Goal: Check status: Check status

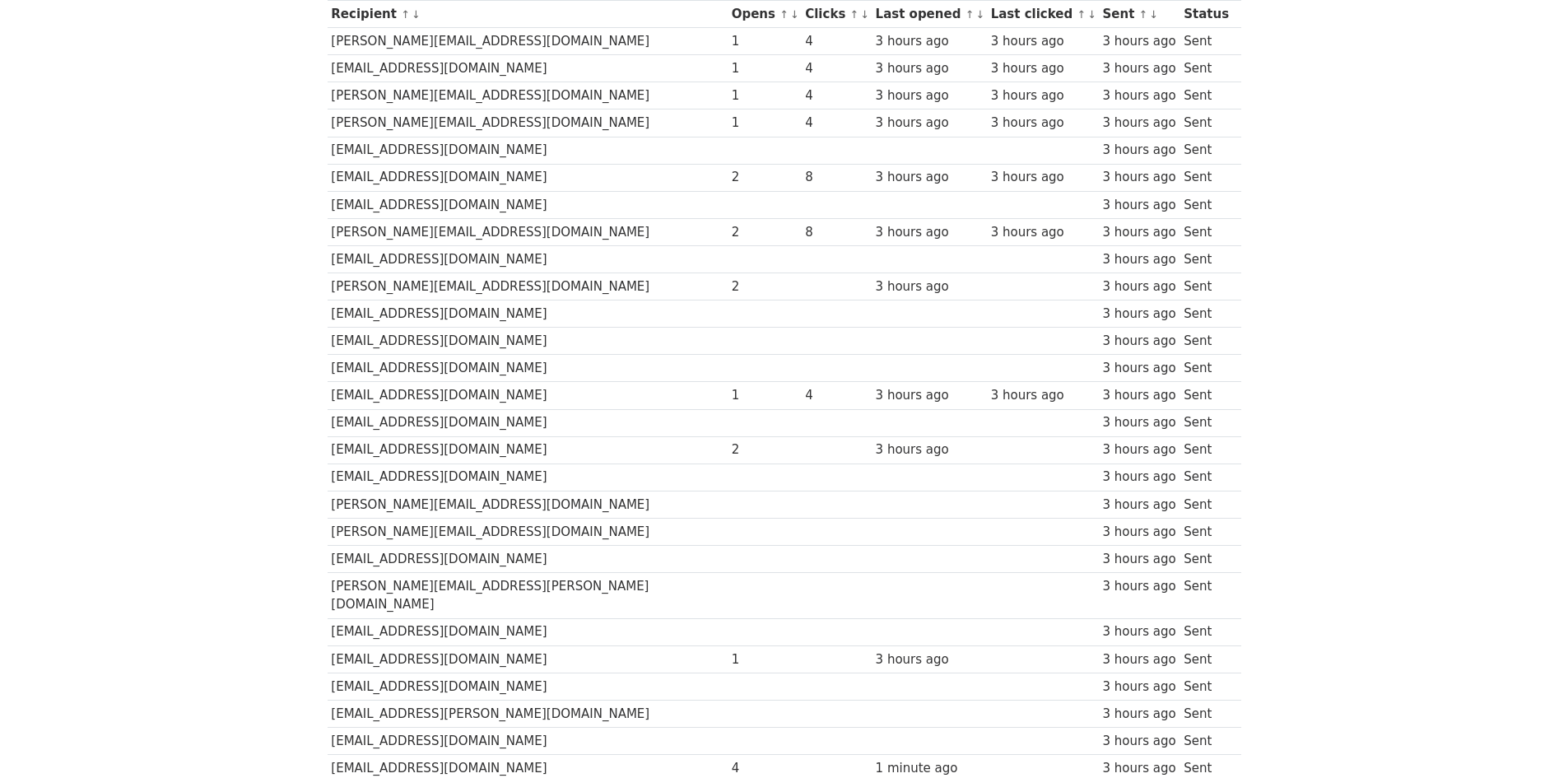
click at [801, 511] on td at bounding box center [835, 503] width 70 height 27
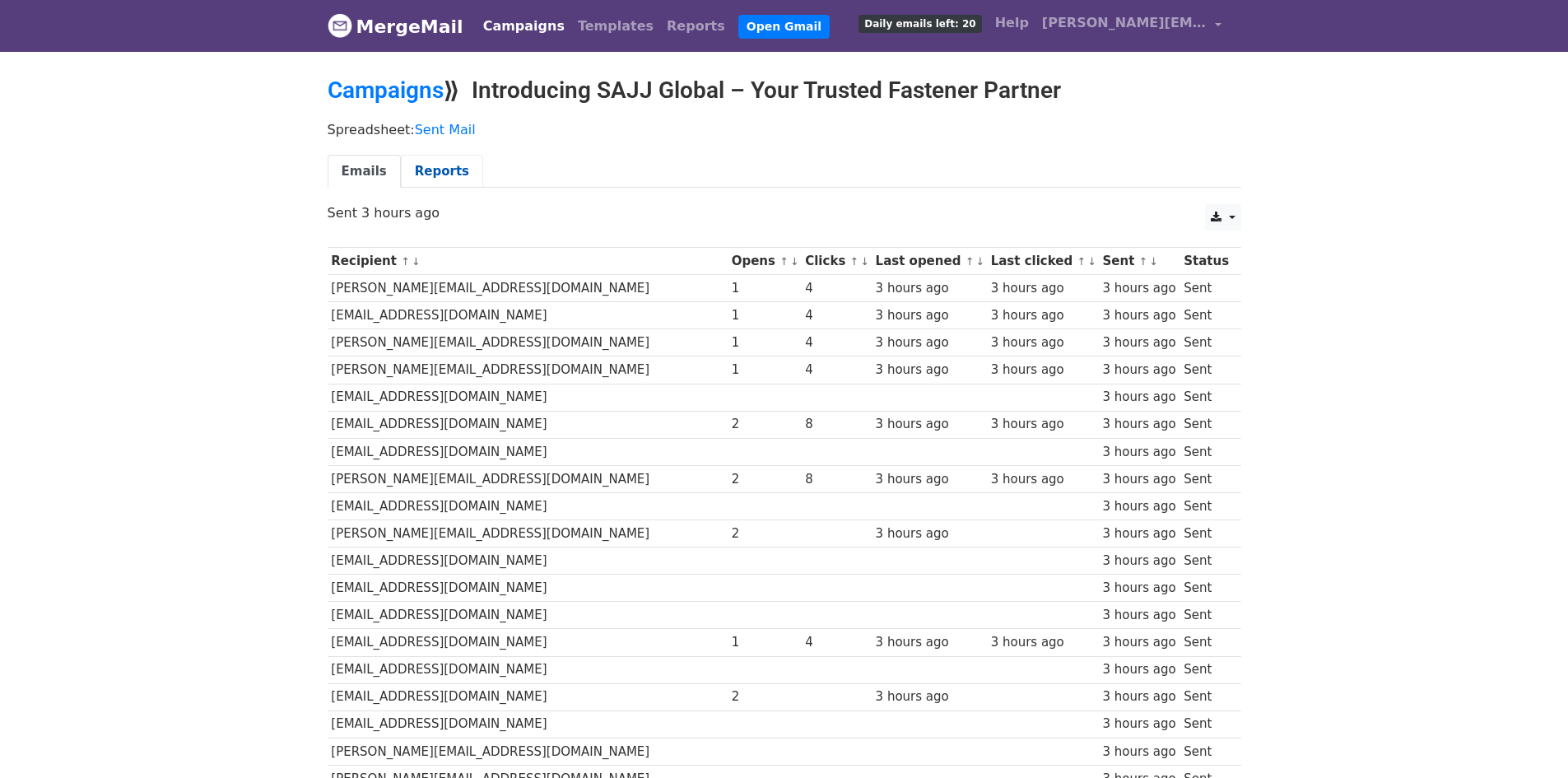
click at [433, 178] on link "Reports" at bounding box center [442, 171] width 82 height 34
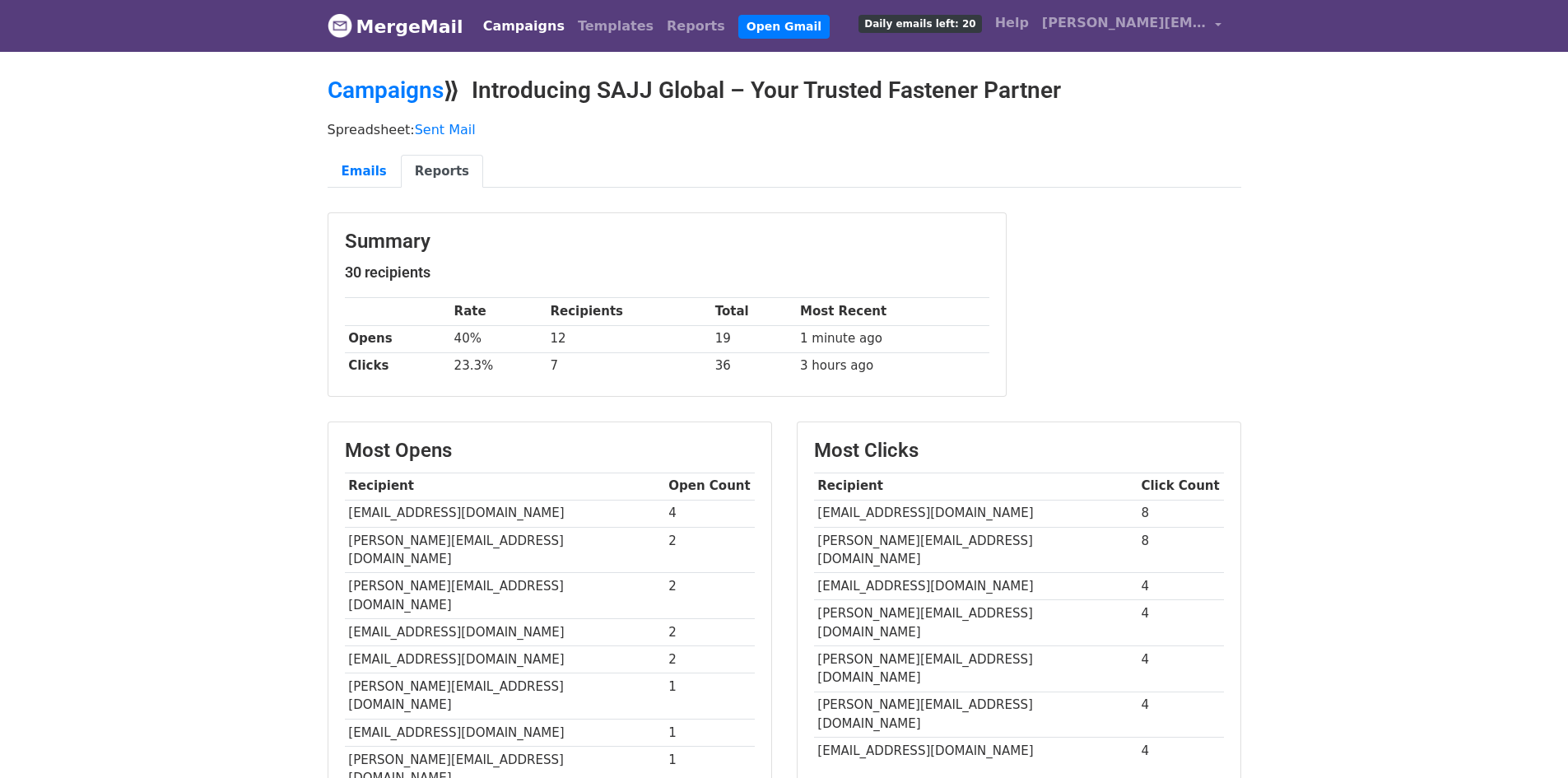
click at [409, 34] on link "MergeMail" at bounding box center [395, 26] width 136 height 34
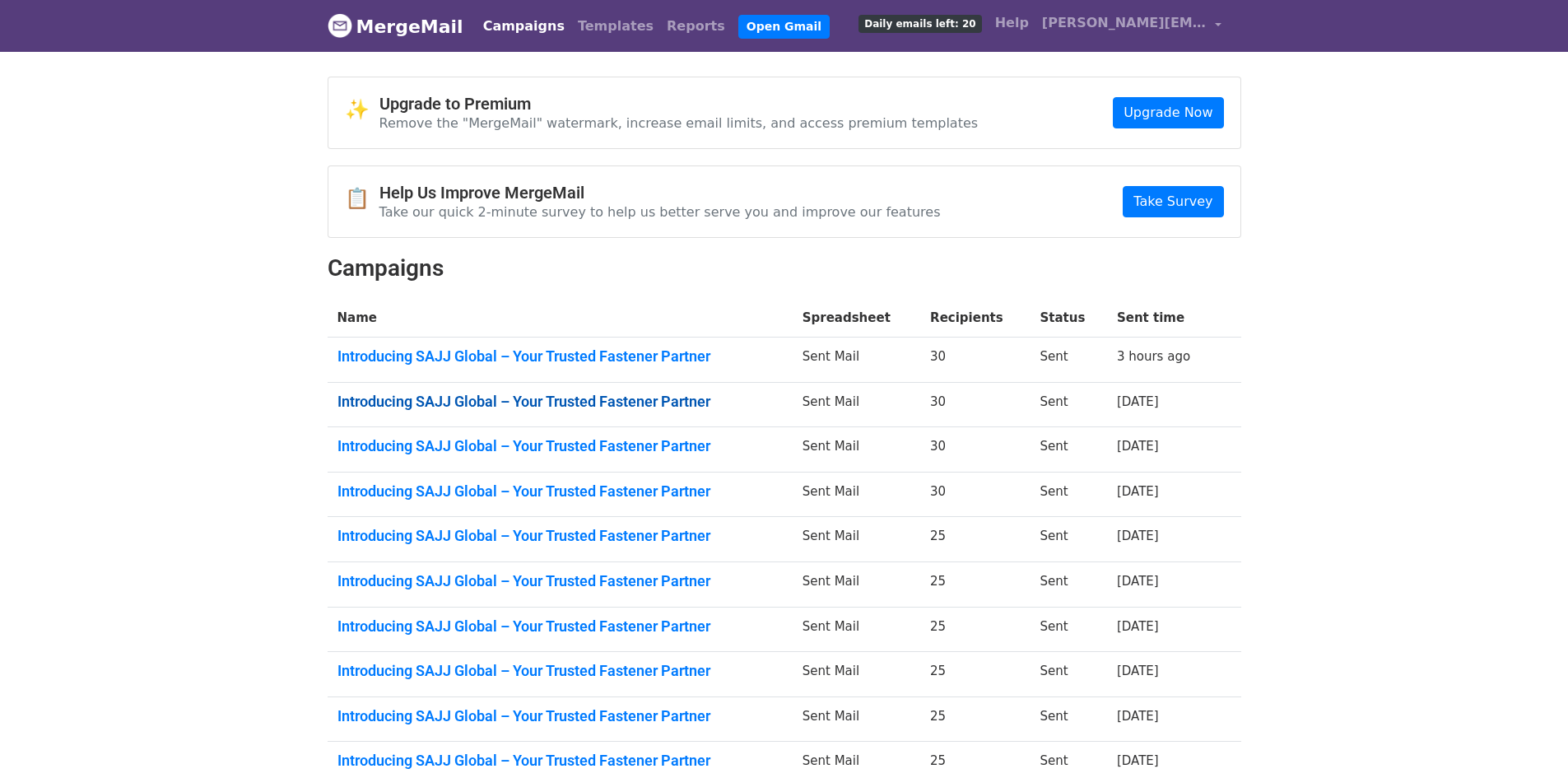
click at [692, 397] on link "Introducing SAJJ Global – Your Trusted Fastener Partner" at bounding box center [560, 401] width 446 height 18
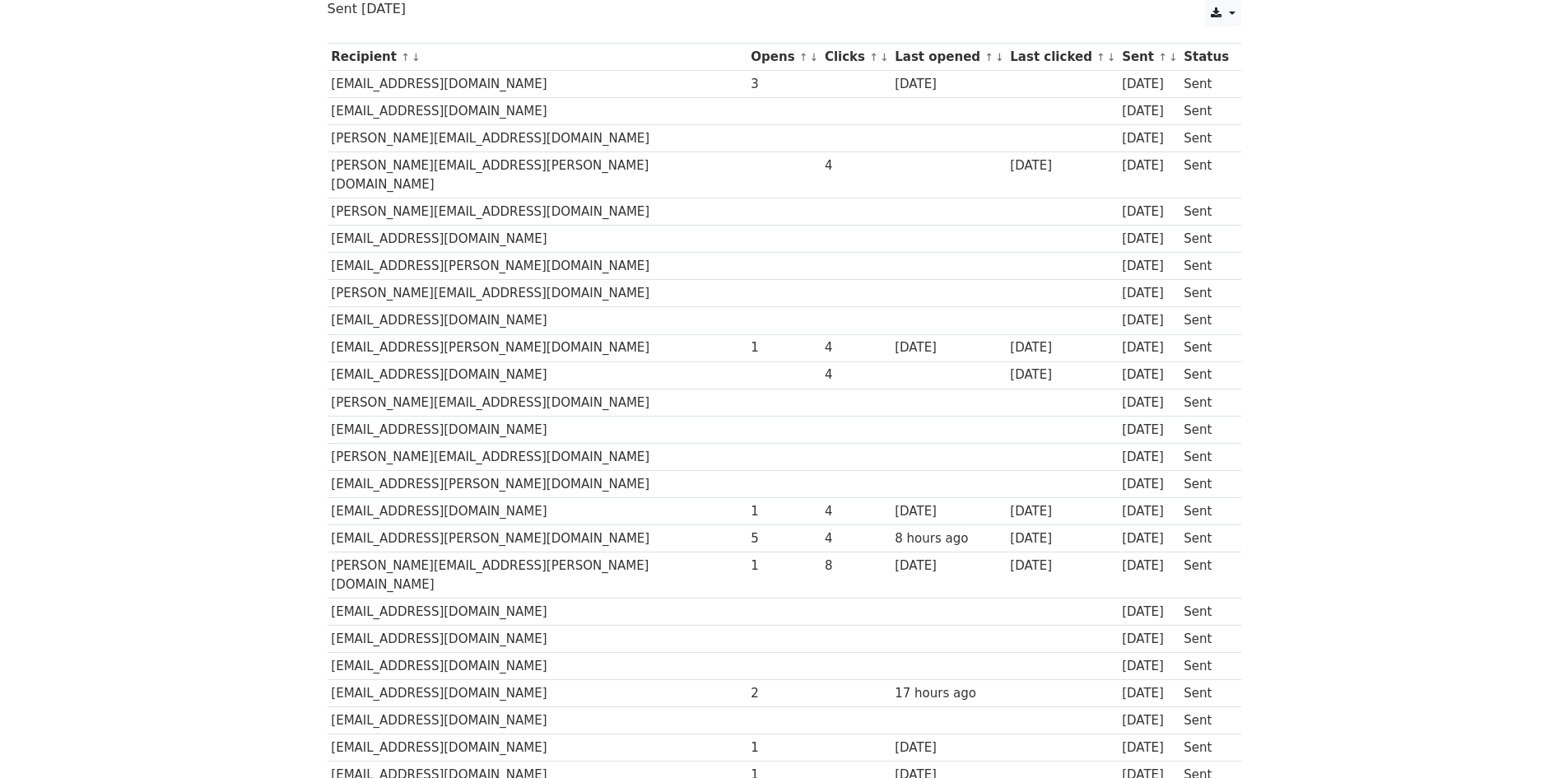
scroll to position [329, 0]
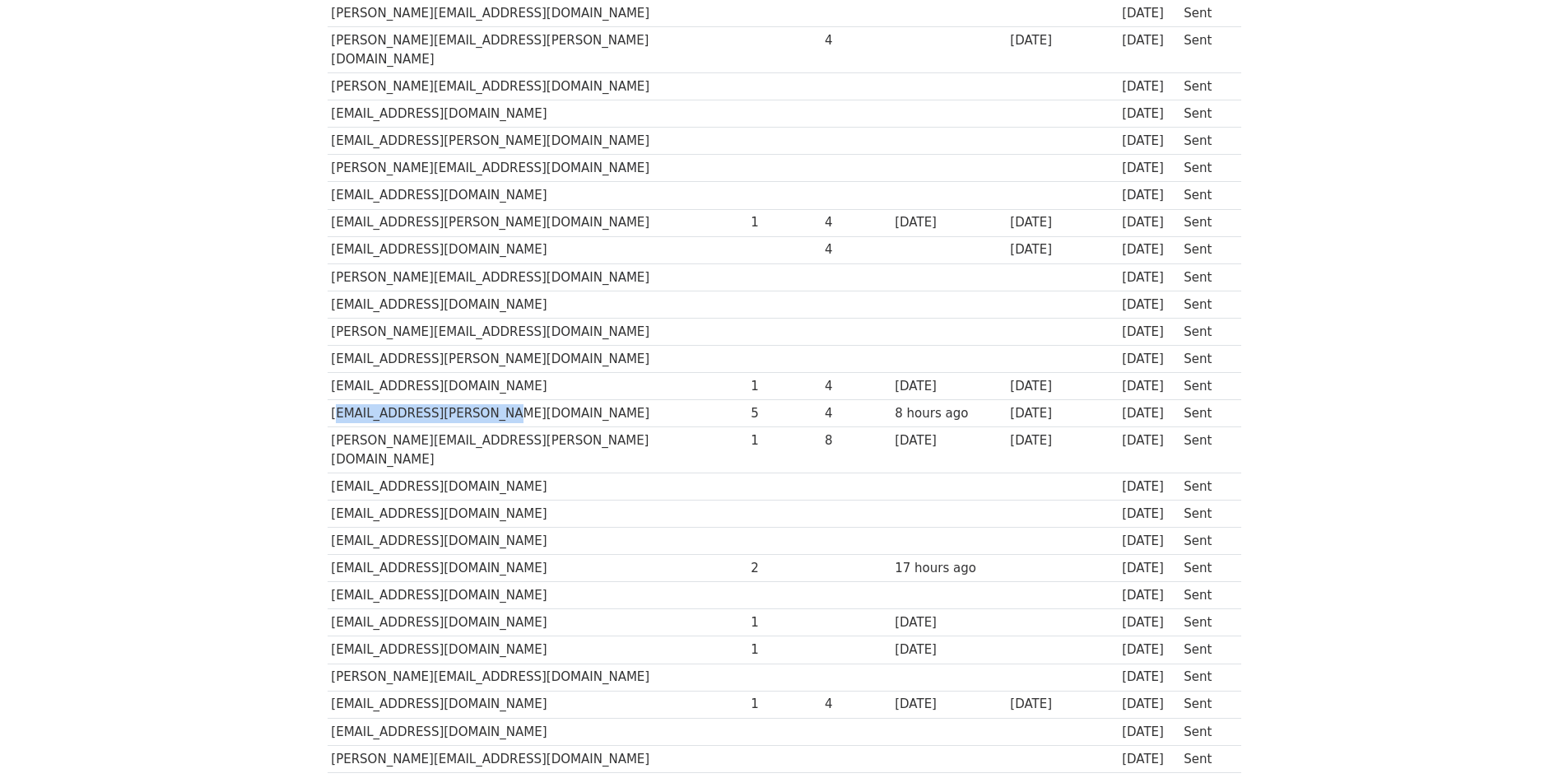
drag, startPoint x: 331, startPoint y: 389, endPoint x: 510, endPoint y: 389, distance: 179.0
click at [510, 400] on td "info@keller-kalmbach.com" at bounding box center [537, 413] width 420 height 27
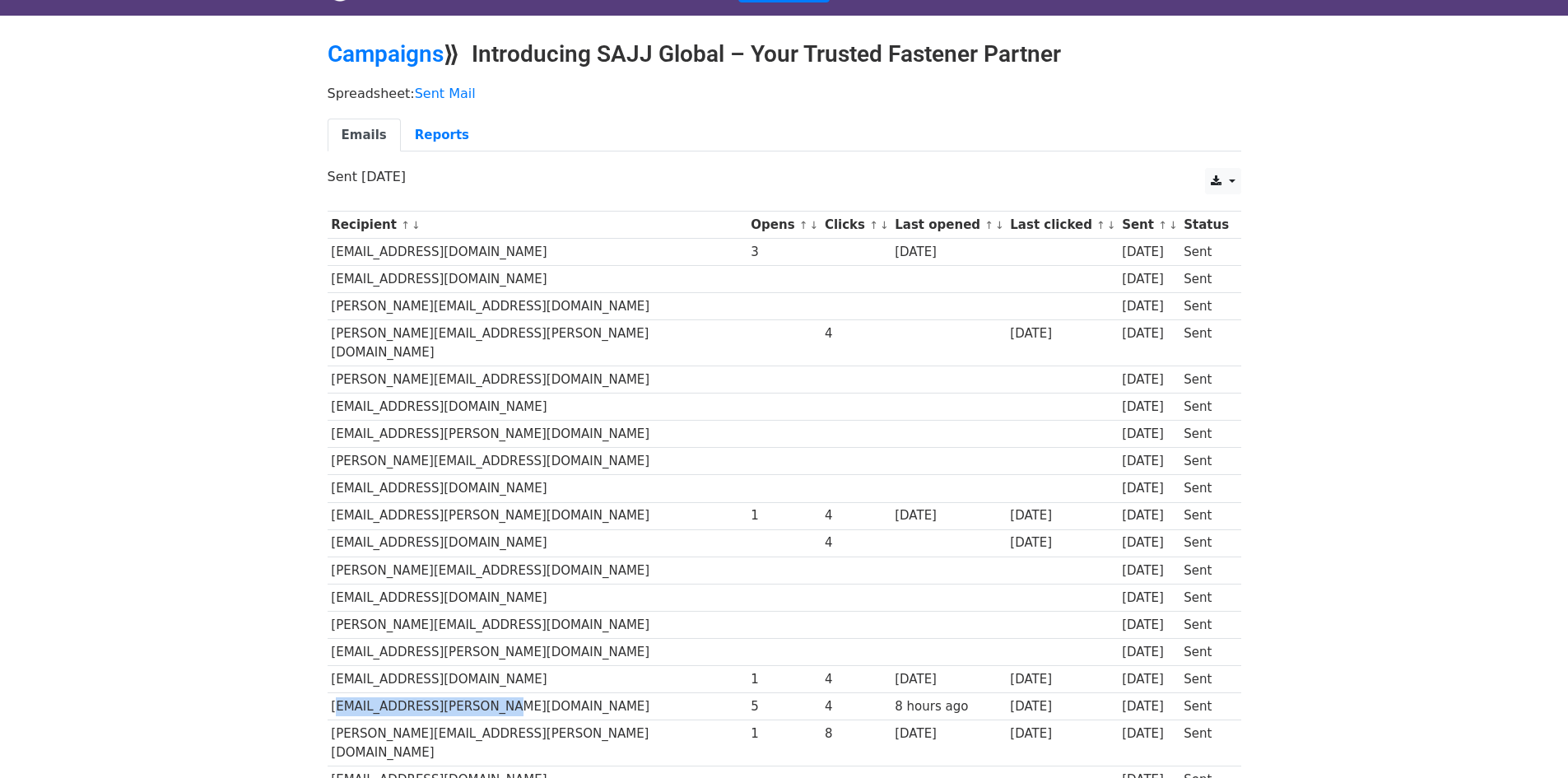
scroll to position [0, 0]
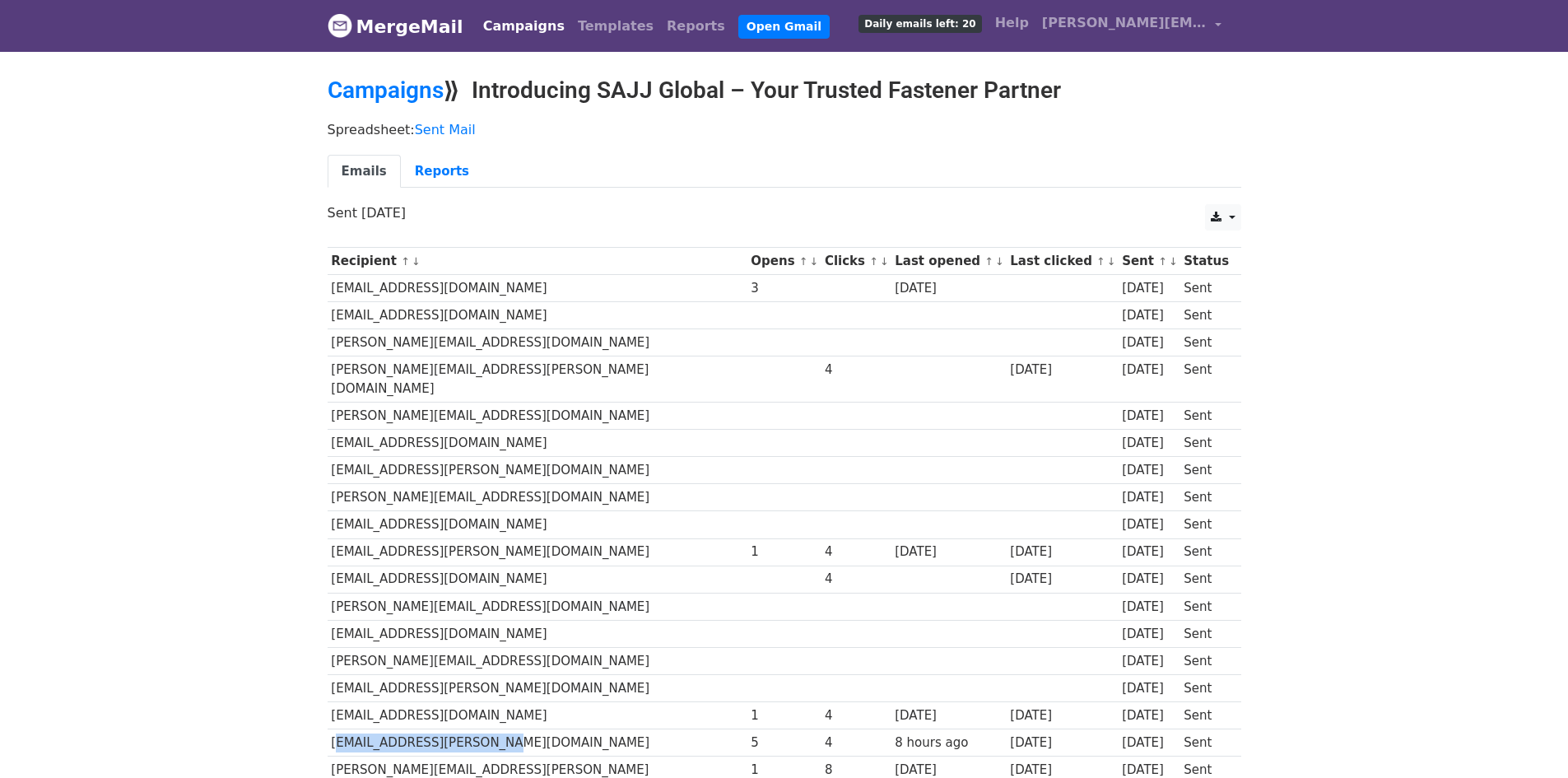
click at [447, 23] on link "MergeMail" at bounding box center [395, 26] width 136 height 34
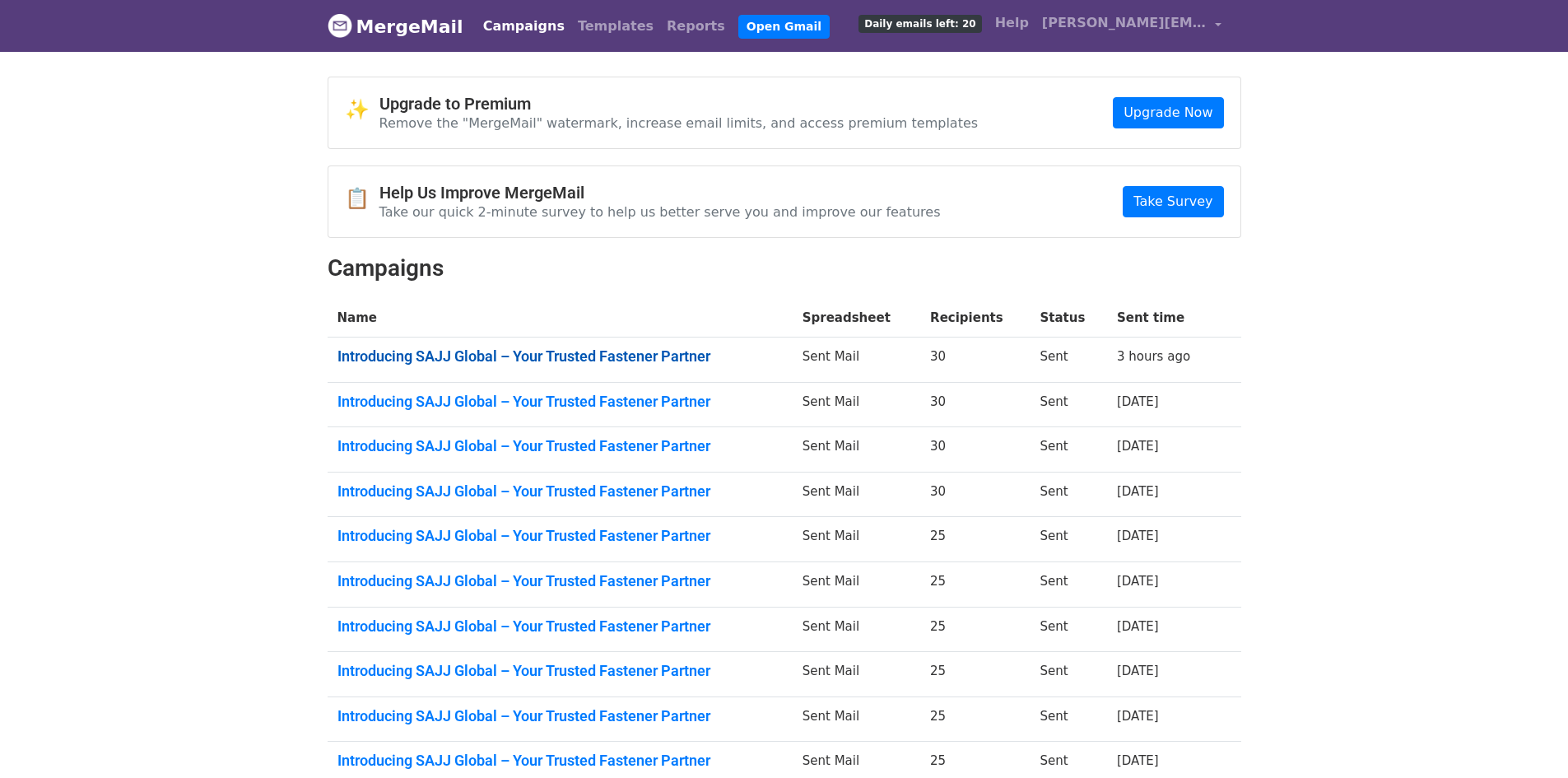
click at [561, 348] on link "Introducing SAJJ Global – Your Trusted Fastener Partner" at bounding box center [560, 356] width 446 height 18
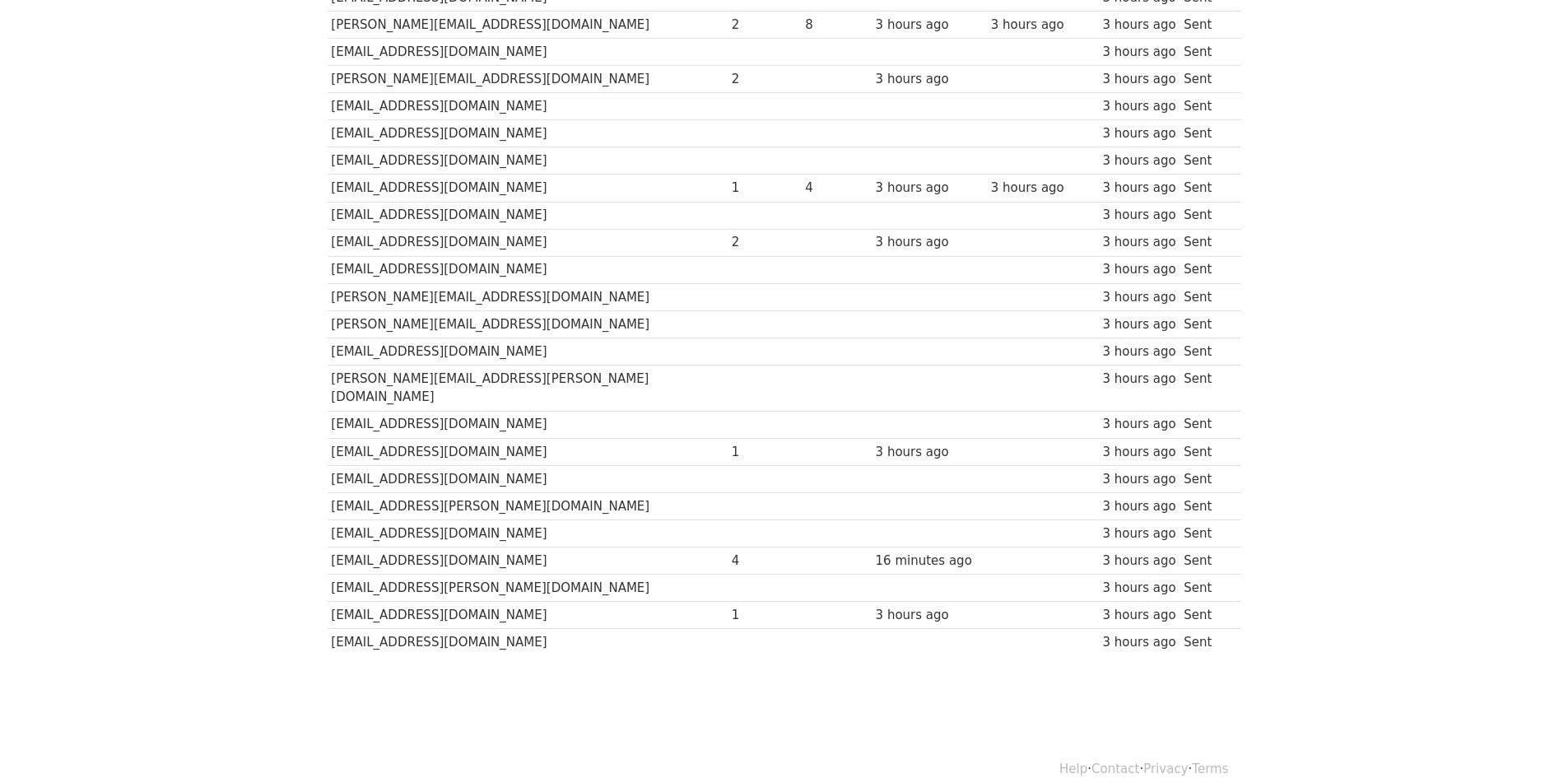
scroll to position [460, 0]
